Goal: Find specific page/section: Find specific page/section

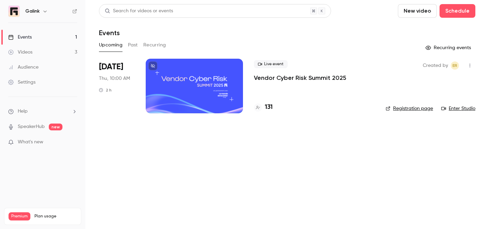
click at [285, 83] on div "Live event Vendor Cyber Risk Summit 2025 131" at bounding box center [314, 86] width 121 height 55
click at [285, 74] on p "Vendor Cyber Risk Summit 2025" at bounding box center [300, 78] width 92 height 8
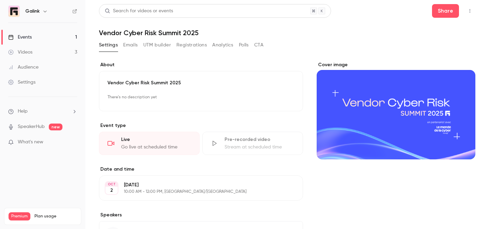
scroll to position [62, 0]
